Goal: Information Seeking & Learning: Learn about a topic

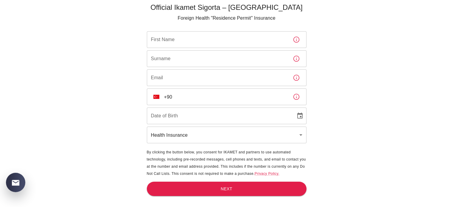
scroll to position [20, 0]
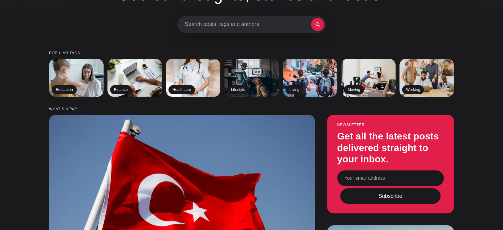
scroll to position [33, 0]
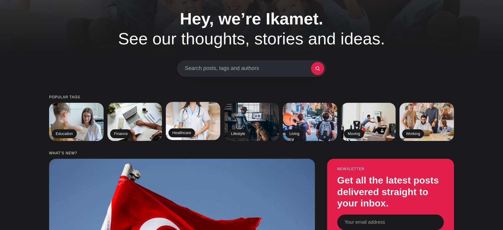
click at [205, 126] on img at bounding box center [192, 120] width 55 height 39
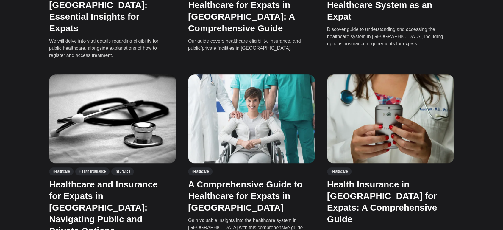
scroll to position [331, 0]
